Goal: Download file/media

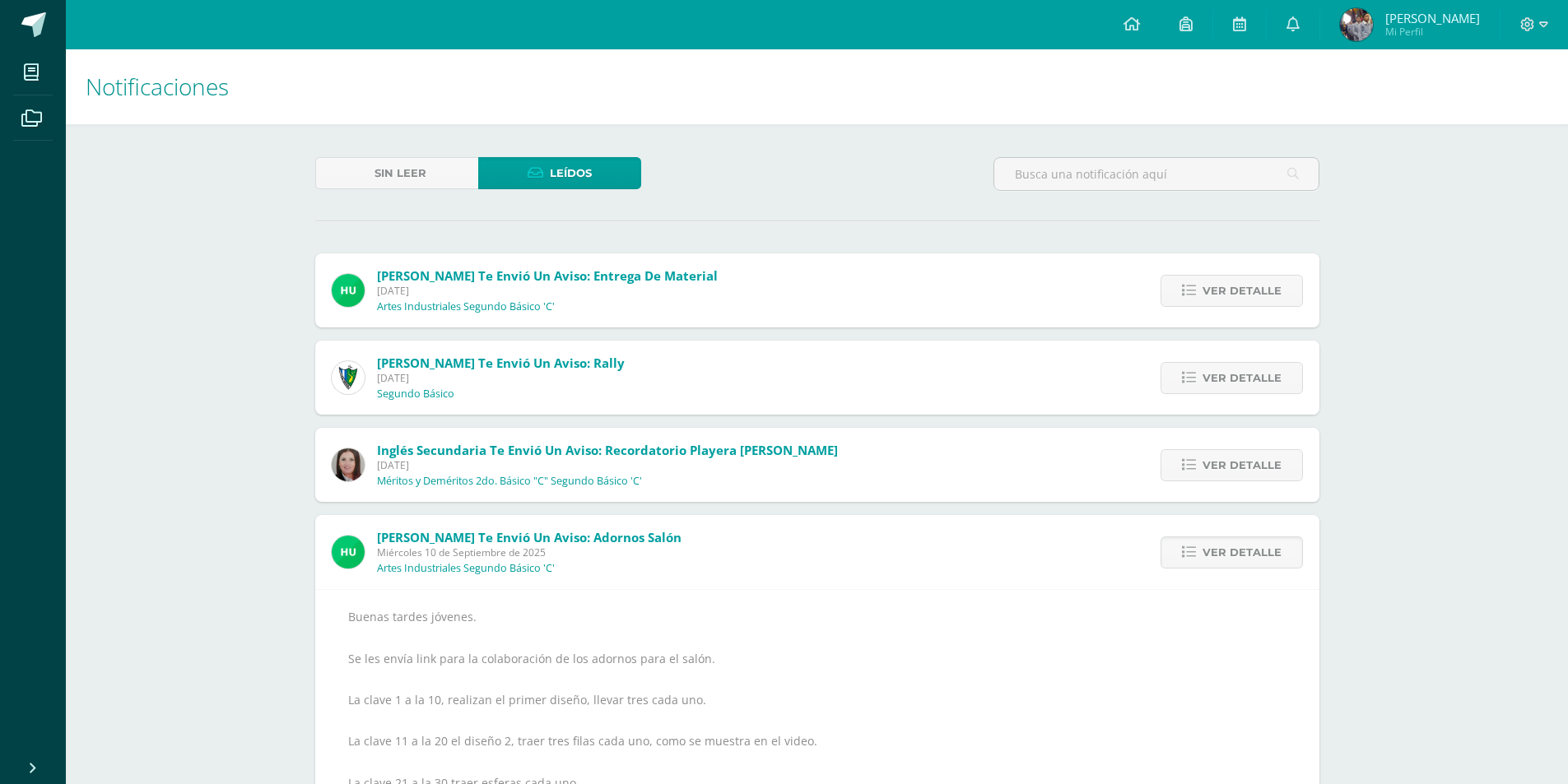
scroll to position [329, 0]
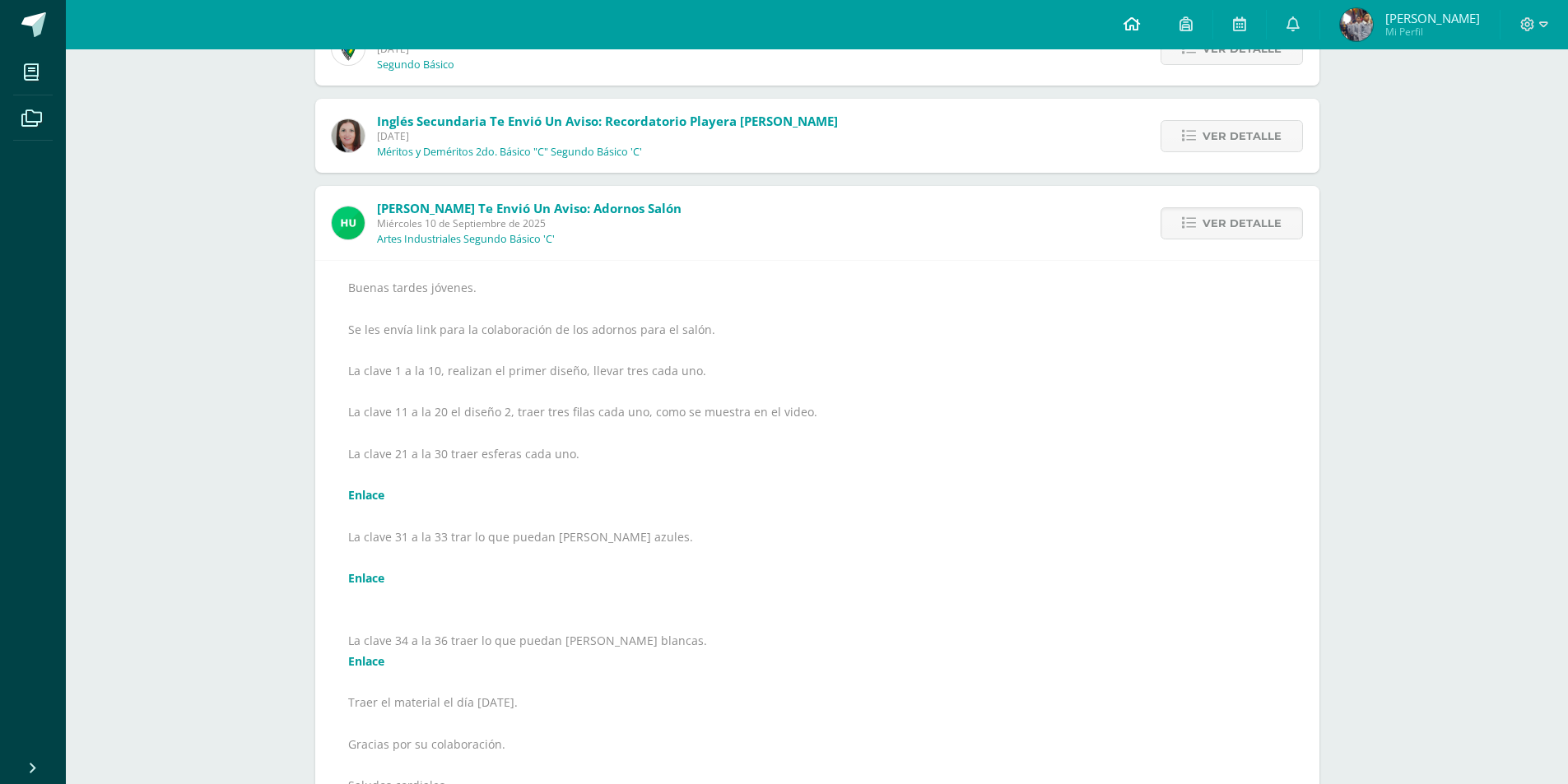
click at [1156, 20] on link at bounding box center [1131, 24] width 56 height 49
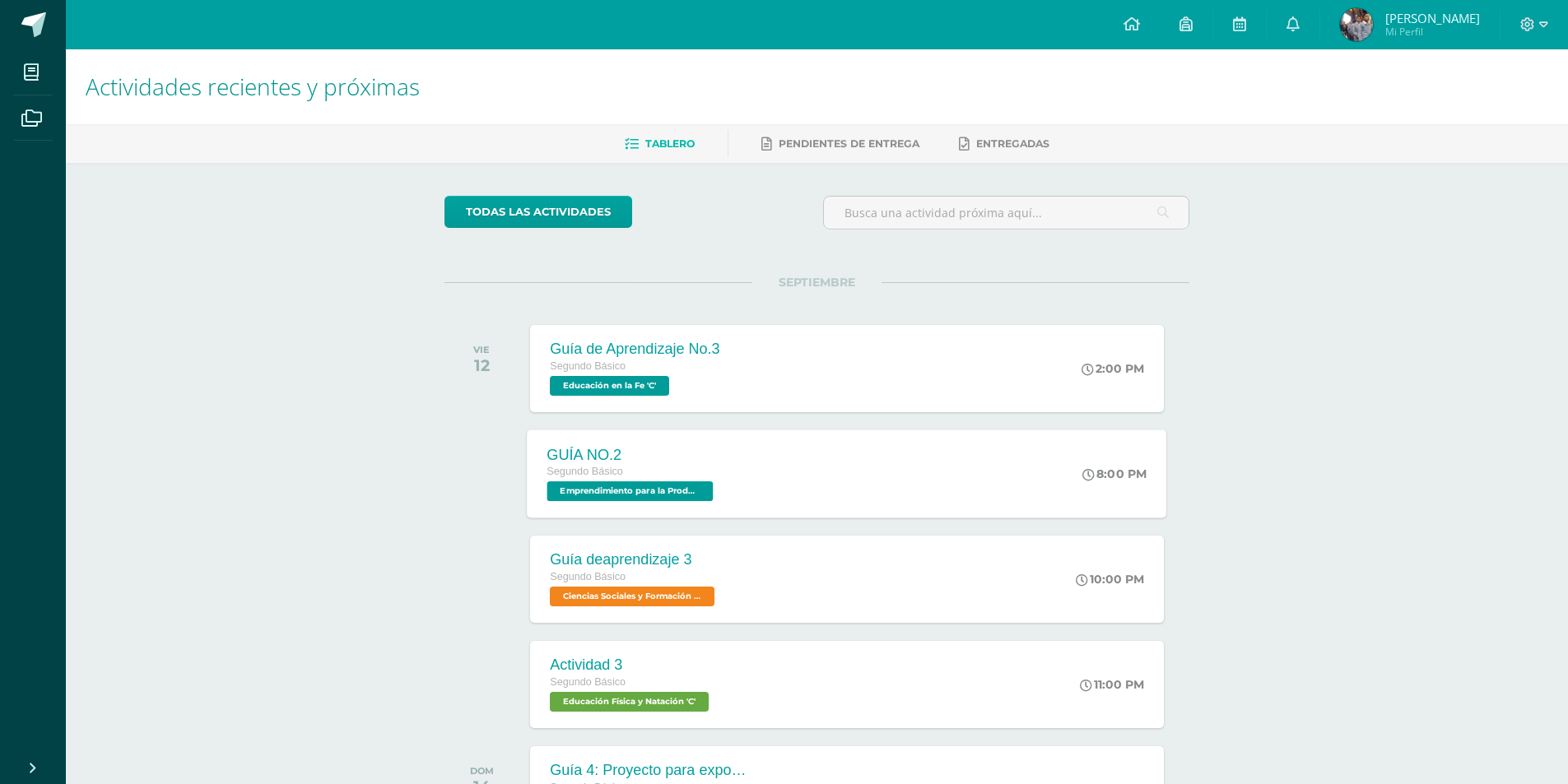
click at [903, 446] on div "GUÍA NO.2 Segundo Básico Emprendimiento para la Productividad 'C' 8:00 PM GUÍA …" at bounding box center [847, 474] width 640 height 89
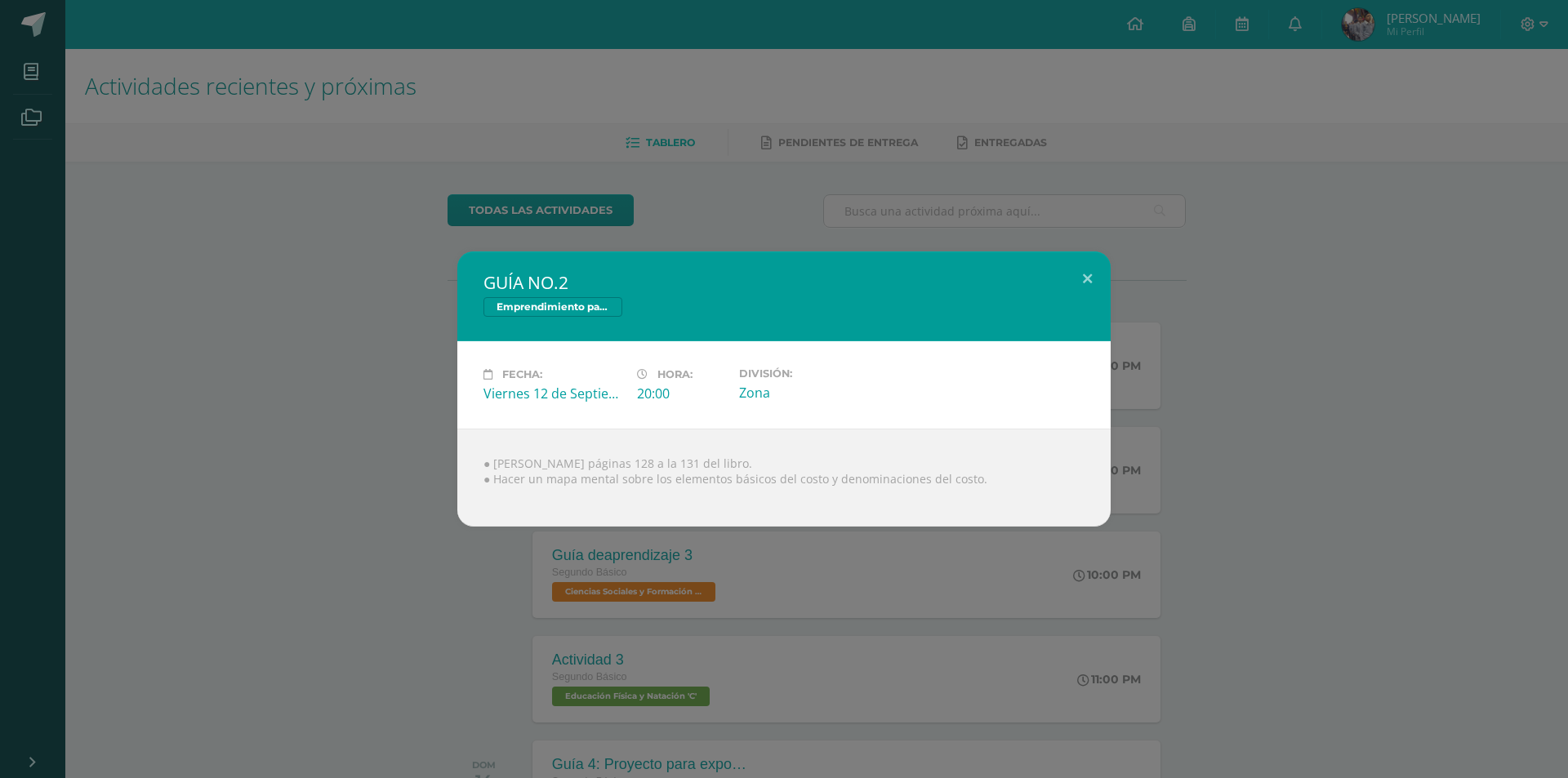
drag, startPoint x: 1330, startPoint y: 342, endPoint x: 1192, endPoint y: 362, distance: 139.4
click at [1321, 342] on div "GUÍA NO.2 Emprendimiento para la Productividad Fecha: Viernes 12 de Septiembre …" at bounding box center [784, 389] width 1555 height 275
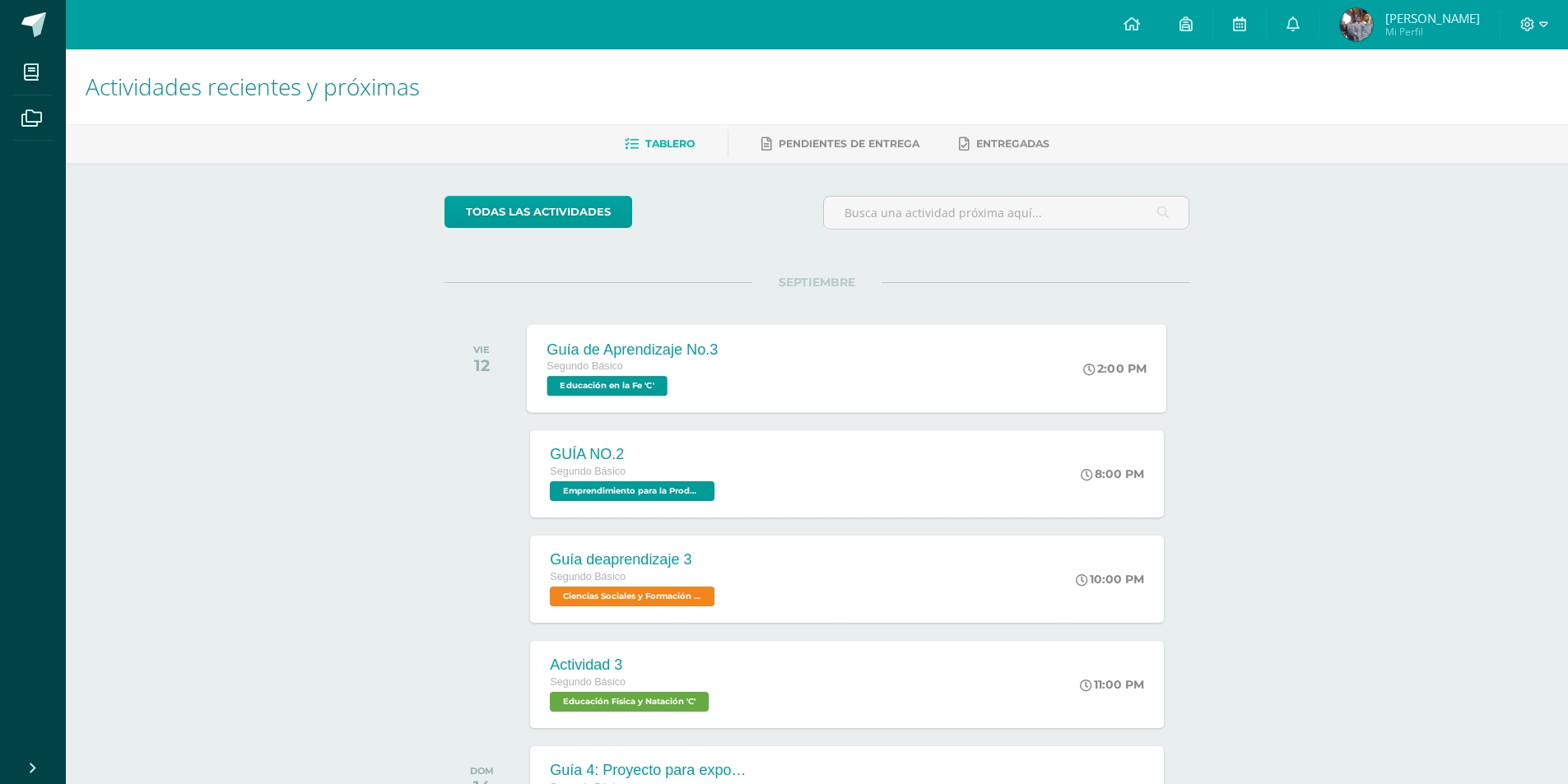
click at [893, 385] on div "Guía de Aprendizaje No.3 Segundo Básico Educación en la Fe 'C' 2:00 PM Guía de …" at bounding box center [847, 368] width 640 height 89
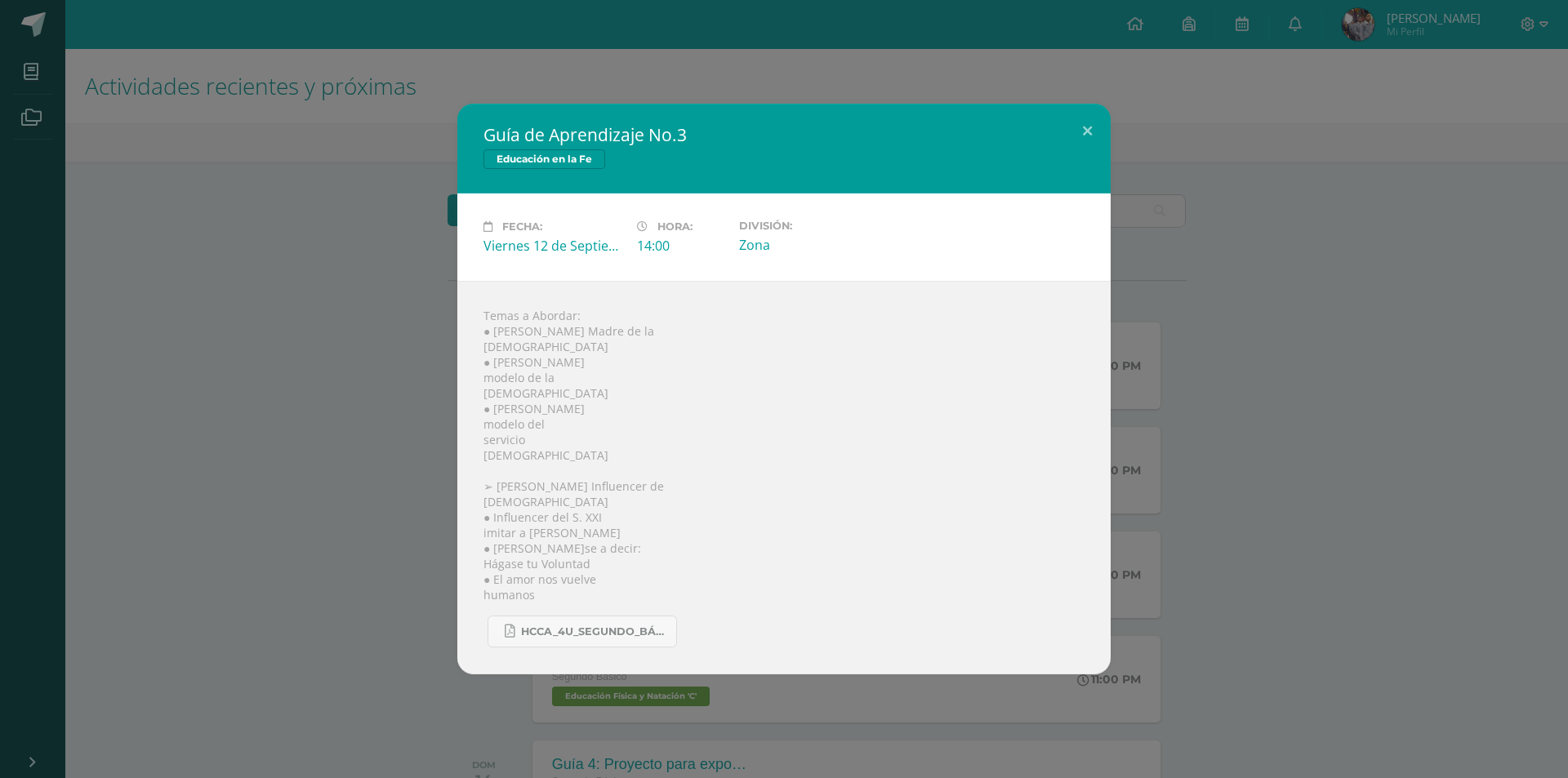
click at [621, 609] on div "HCCA_4U_SEGUNDO_BÁSICO_2025-3[1].pdf" at bounding box center [784, 624] width 601 height 45
click at [637, 642] on link "HCCA_4U_SEGUNDO_BÁSICO_2025-3[1].pdf" at bounding box center [582, 631] width 189 height 32
